Goal: Information Seeking & Learning: Compare options

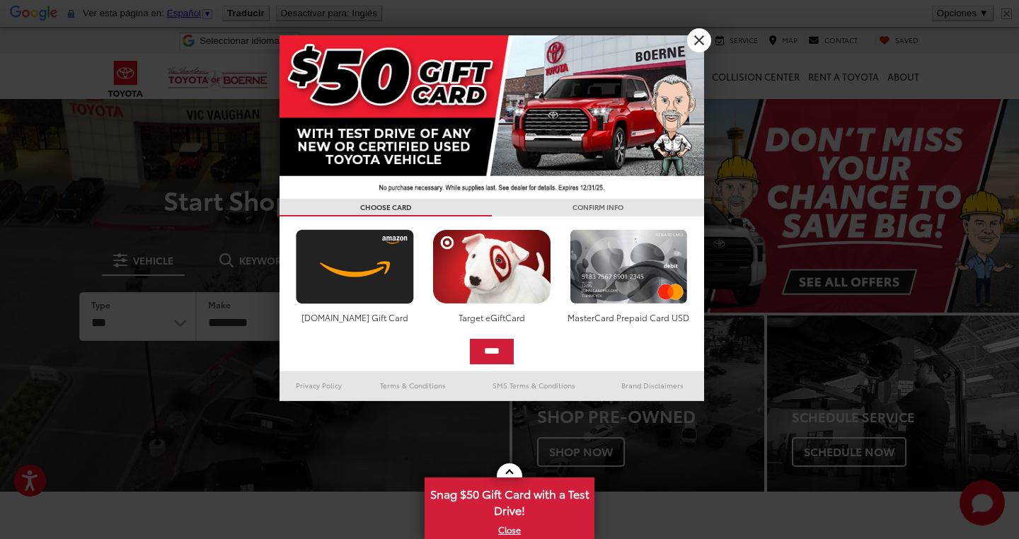
click at [695, 36] on link "X" at bounding box center [699, 40] width 24 height 24
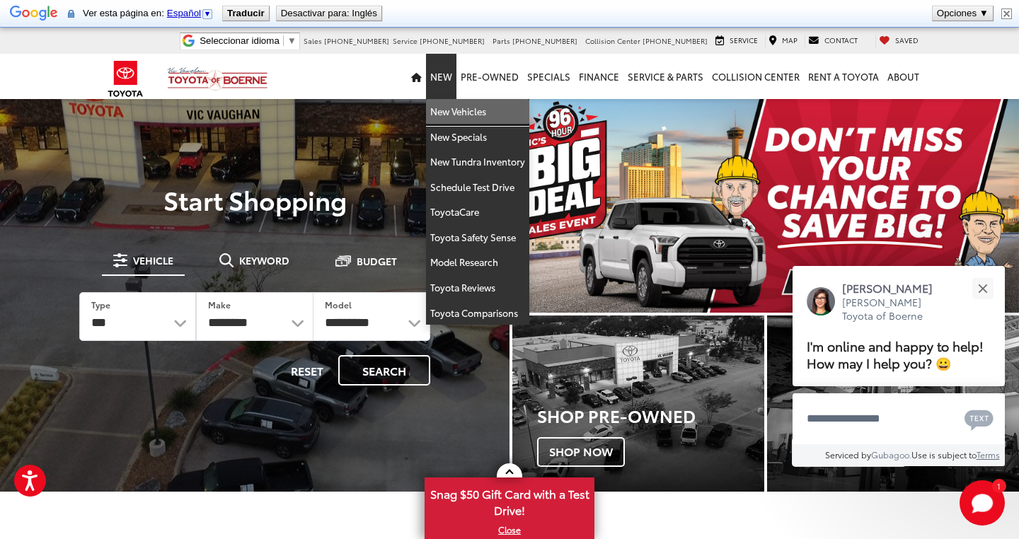
click at [444, 110] on link "New Vehicles" at bounding box center [477, 111] width 103 height 25
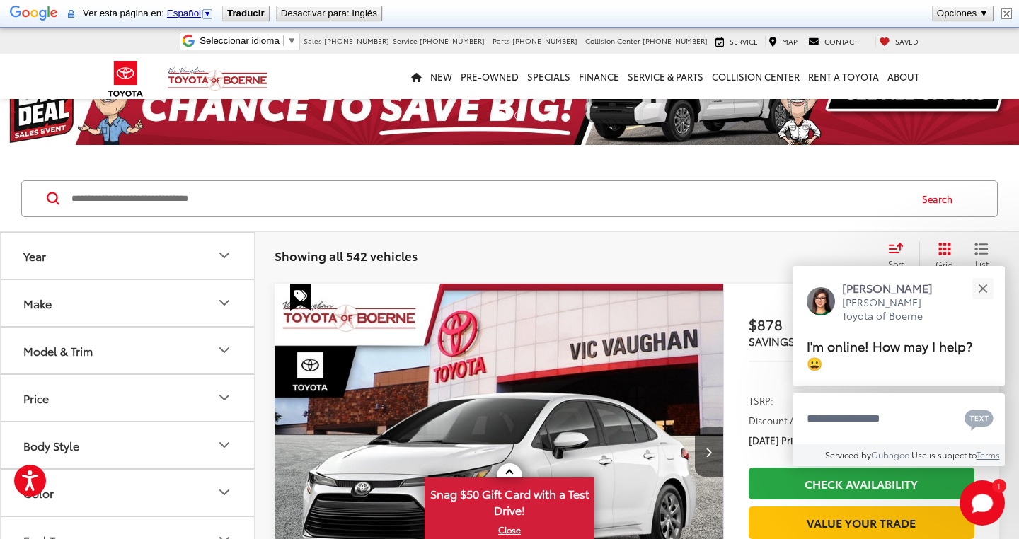
click at [229, 350] on icon "Model & Trim" at bounding box center [224, 350] width 17 height 17
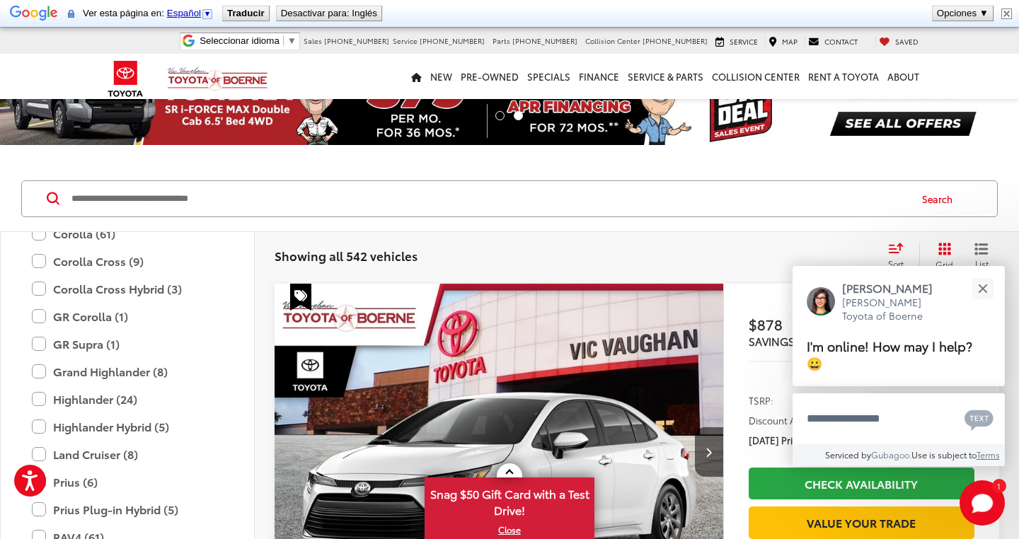
scroll to position [275, 0]
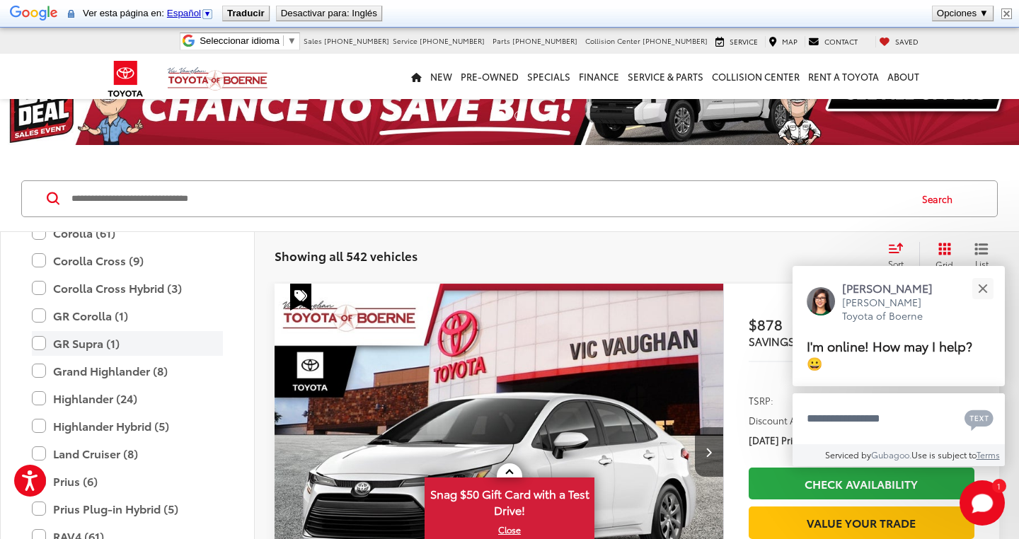
click at [38, 340] on label "GR Supra (1)" at bounding box center [127, 343] width 191 height 25
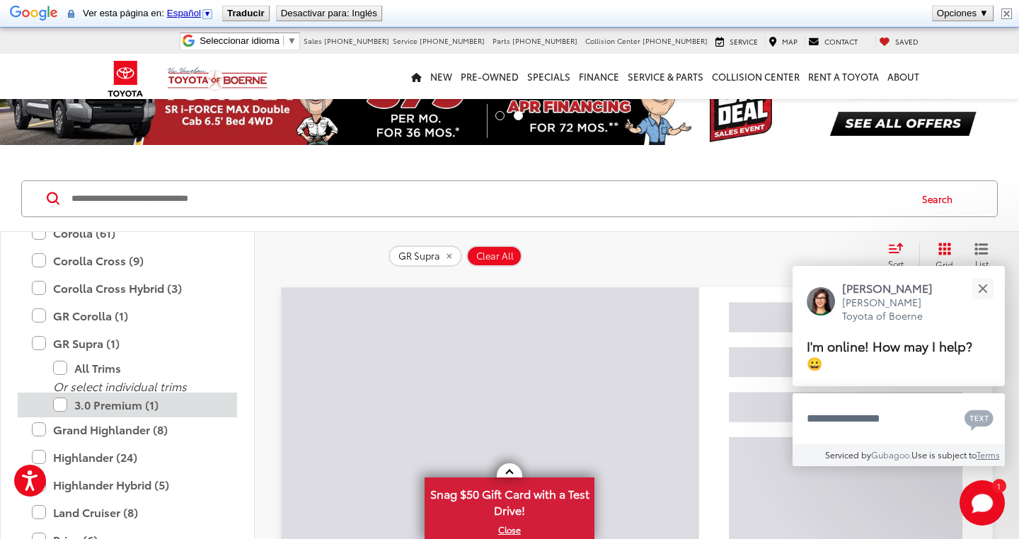
click at [55, 407] on label "3.0 Premium (1)" at bounding box center [138, 405] width 170 height 25
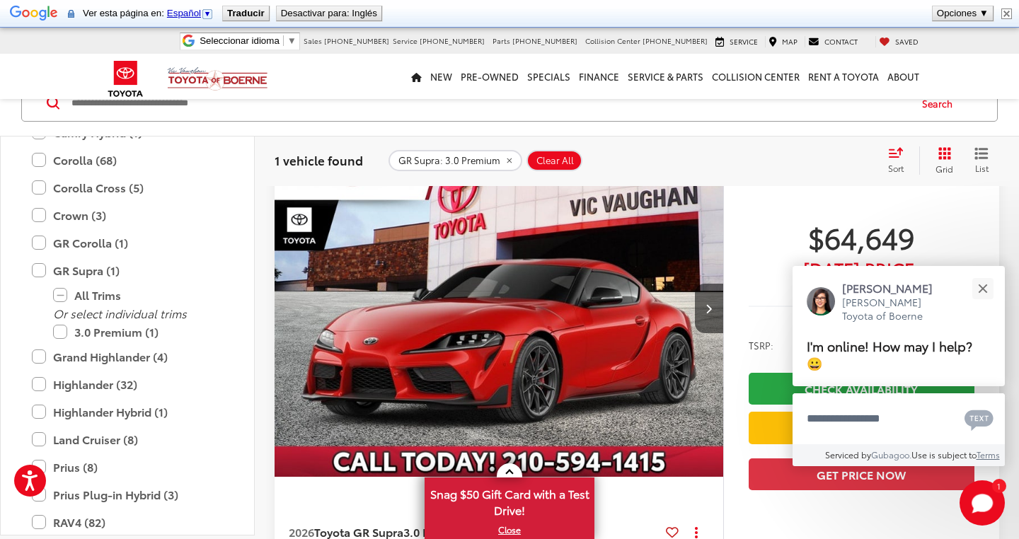
scroll to position [211, 0]
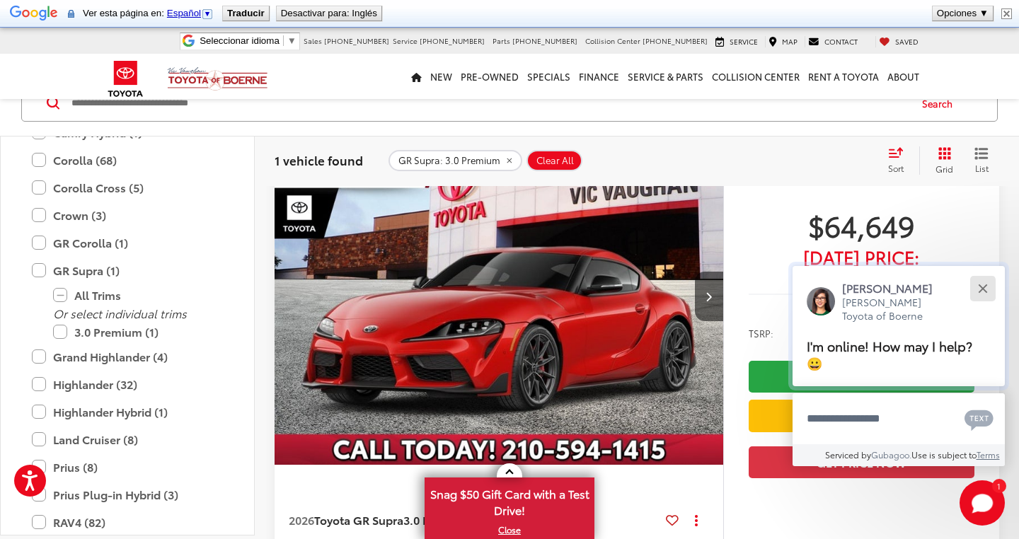
click at [981, 285] on button "Close" at bounding box center [982, 288] width 30 height 30
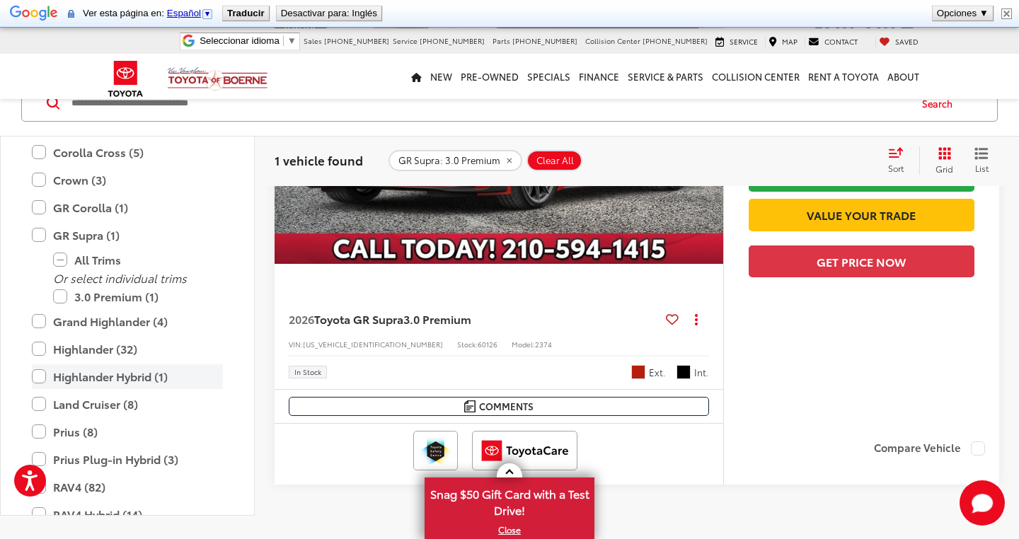
scroll to position [294, 0]
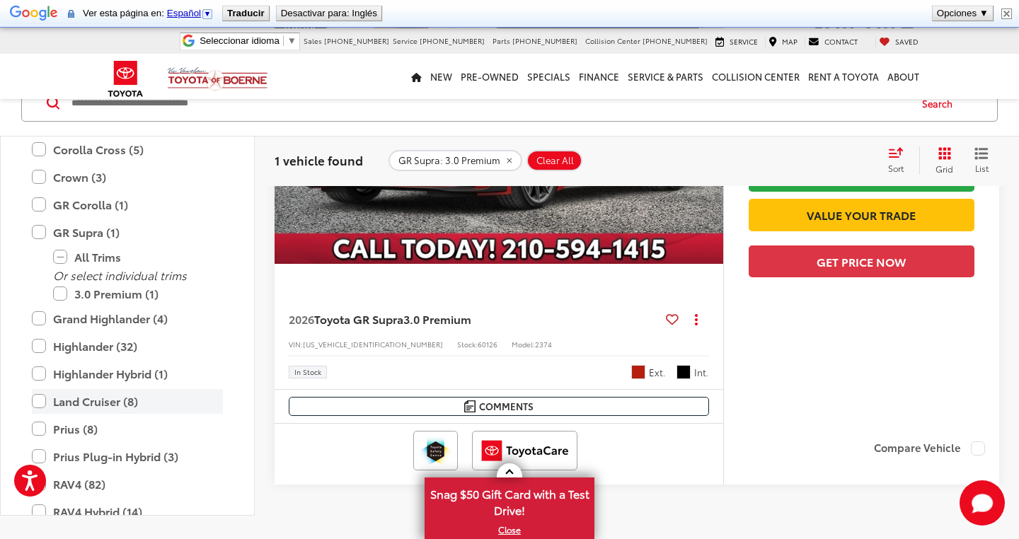
click at [40, 400] on label "Land Cruiser (8)" at bounding box center [127, 401] width 191 height 25
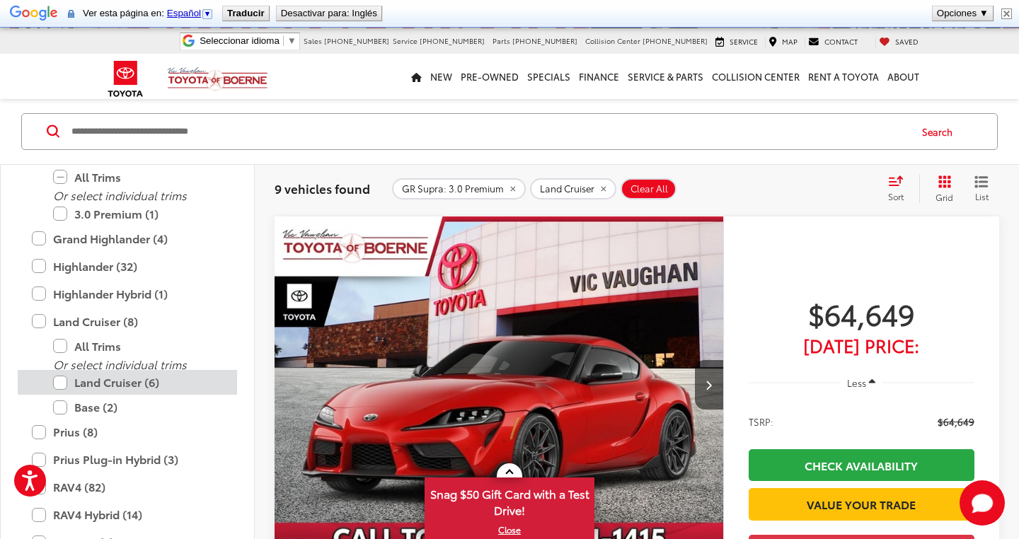
scroll to position [427, 0]
click at [60, 381] on label "Land Cruiser (6)" at bounding box center [138, 381] width 170 height 25
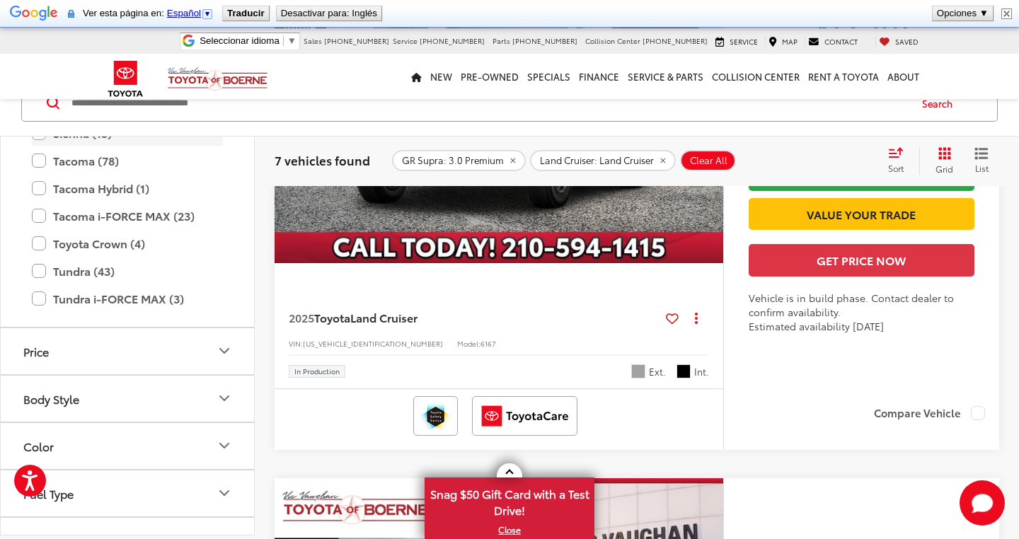
scroll to position [697, 0]
